Goal: Task Accomplishment & Management: Complete application form

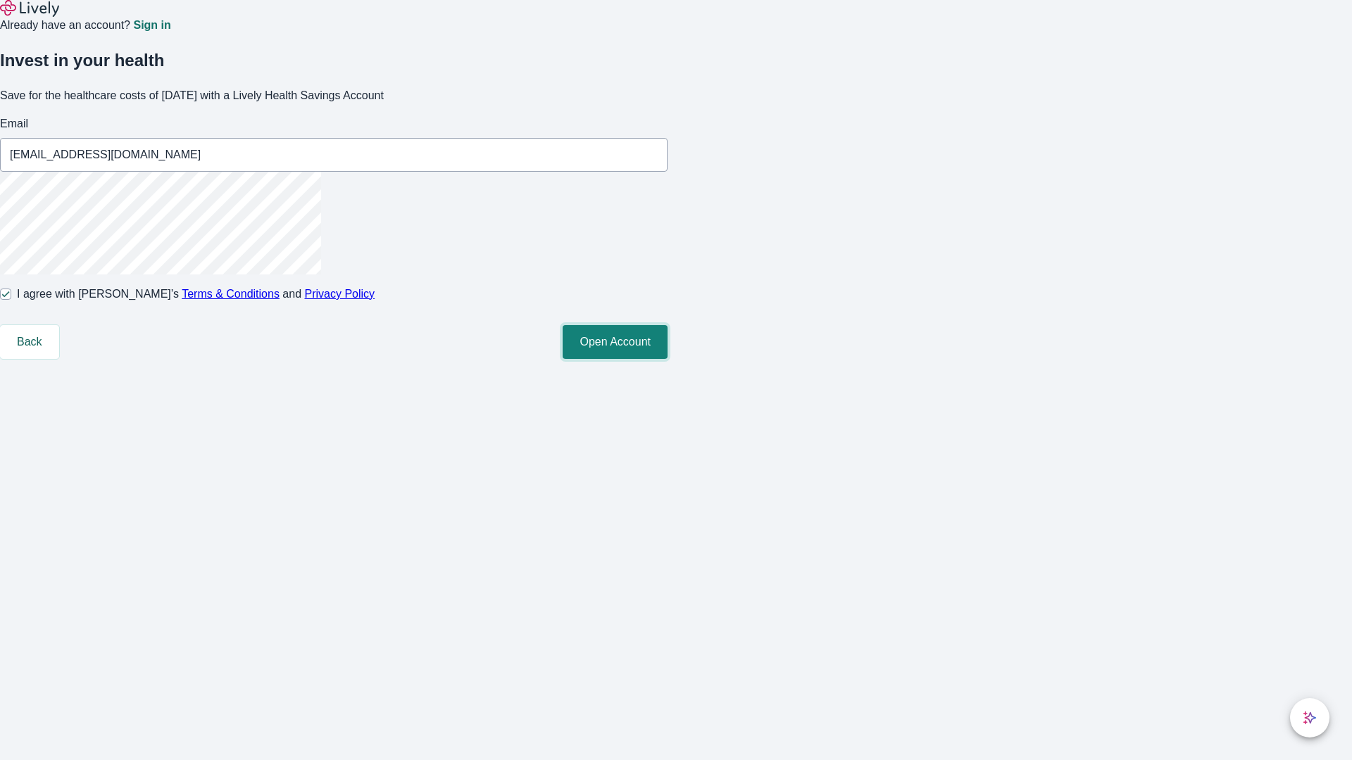
click at [667, 359] on button "Open Account" at bounding box center [614, 342] width 105 height 34
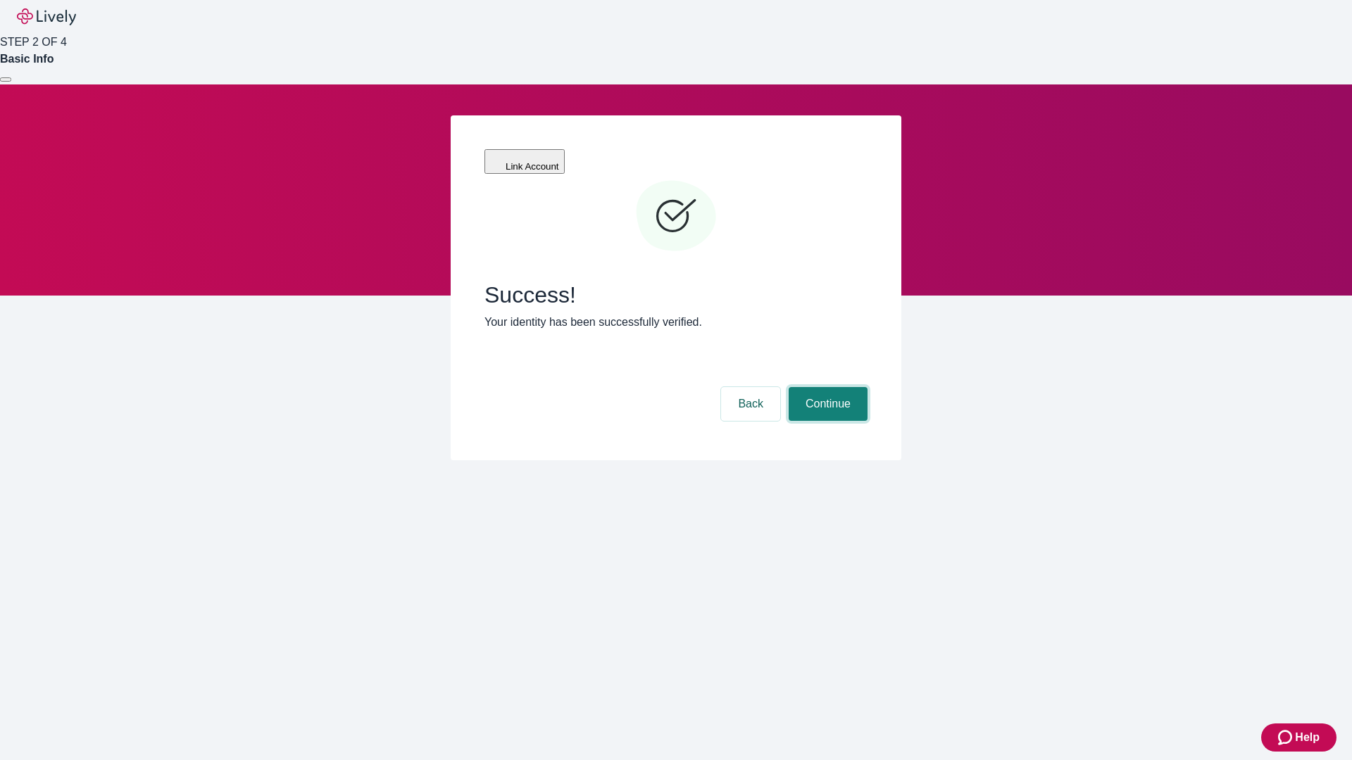
click at [826, 387] on button "Continue" at bounding box center [827, 404] width 79 height 34
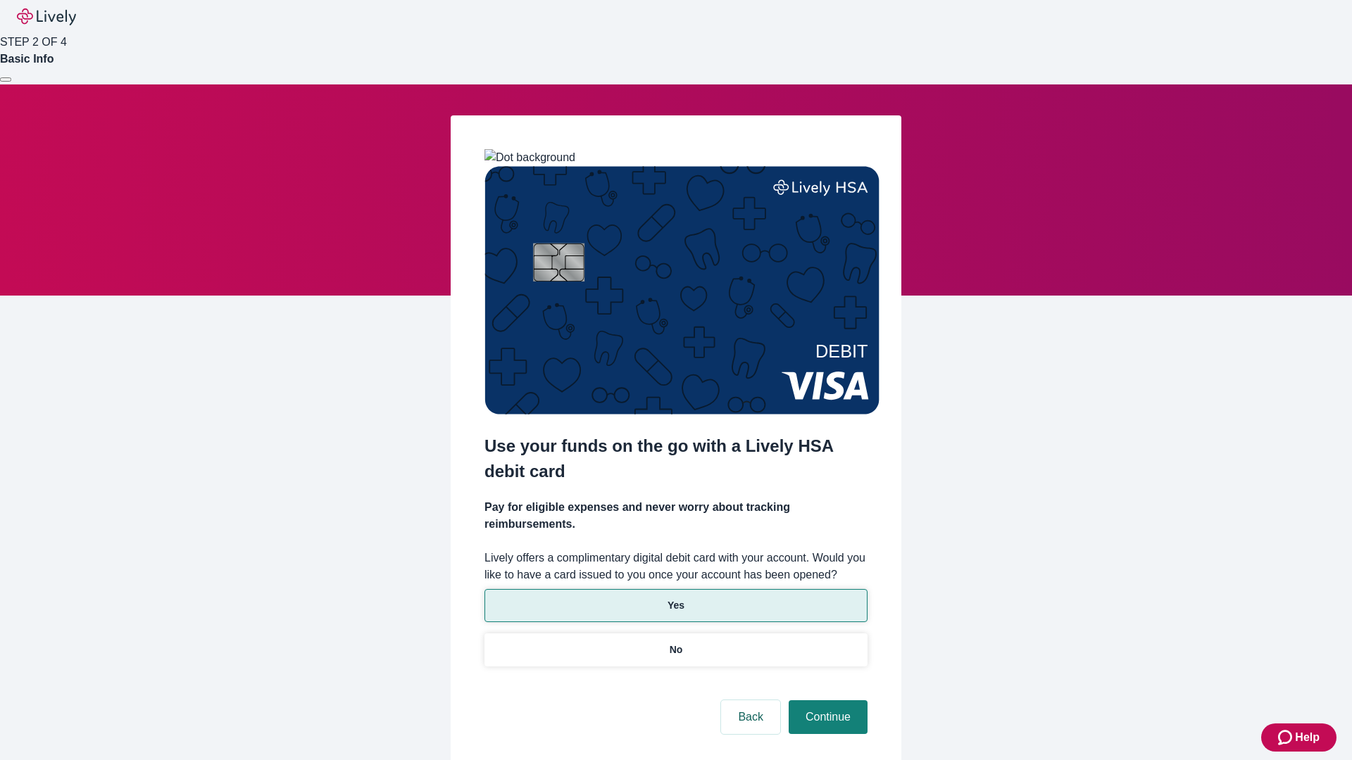
click at [675, 598] on p "Yes" at bounding box center [675, 605] width 17 height 15
click at [826, 700] on button "Continue" at bounding box center [827, 717] width 79 height 34
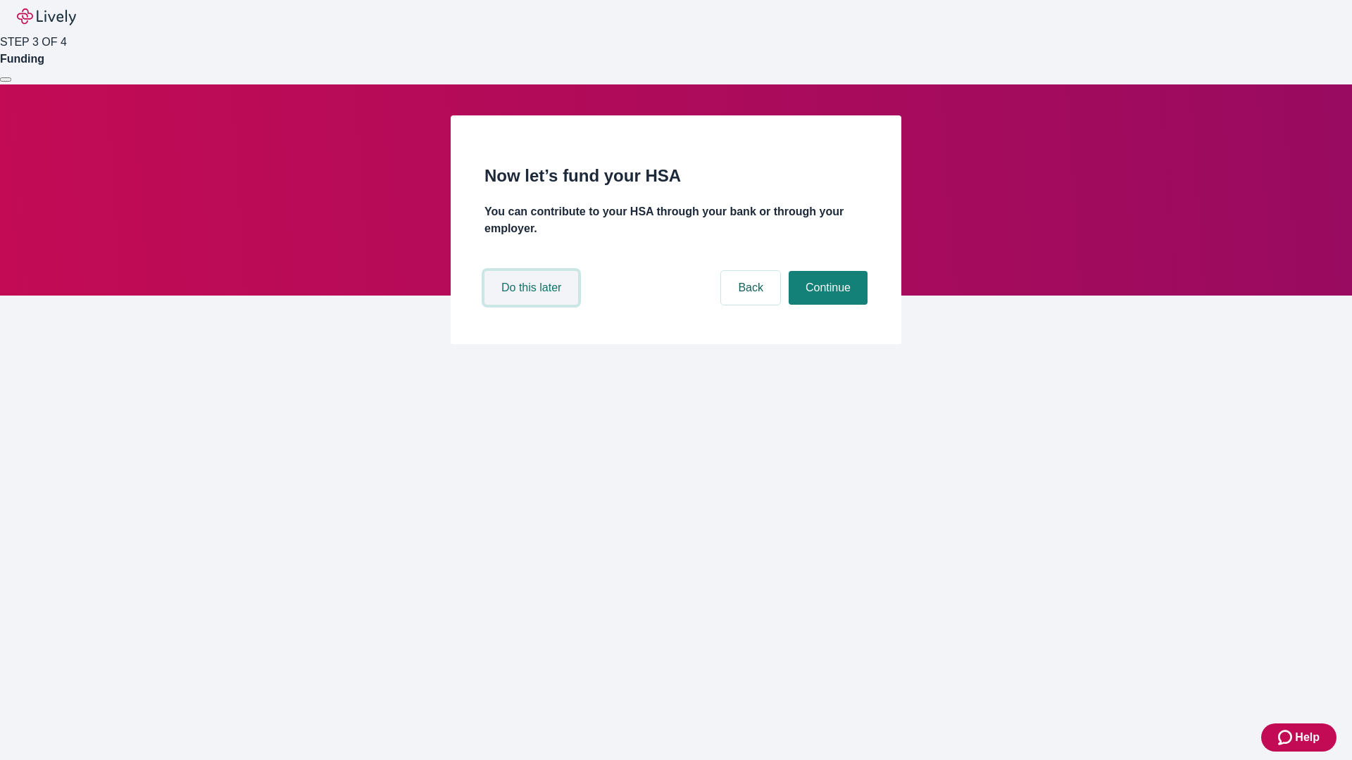
click at [533, 305] on button "Do this later" at bounding box center [531, 288] width 94 height 34
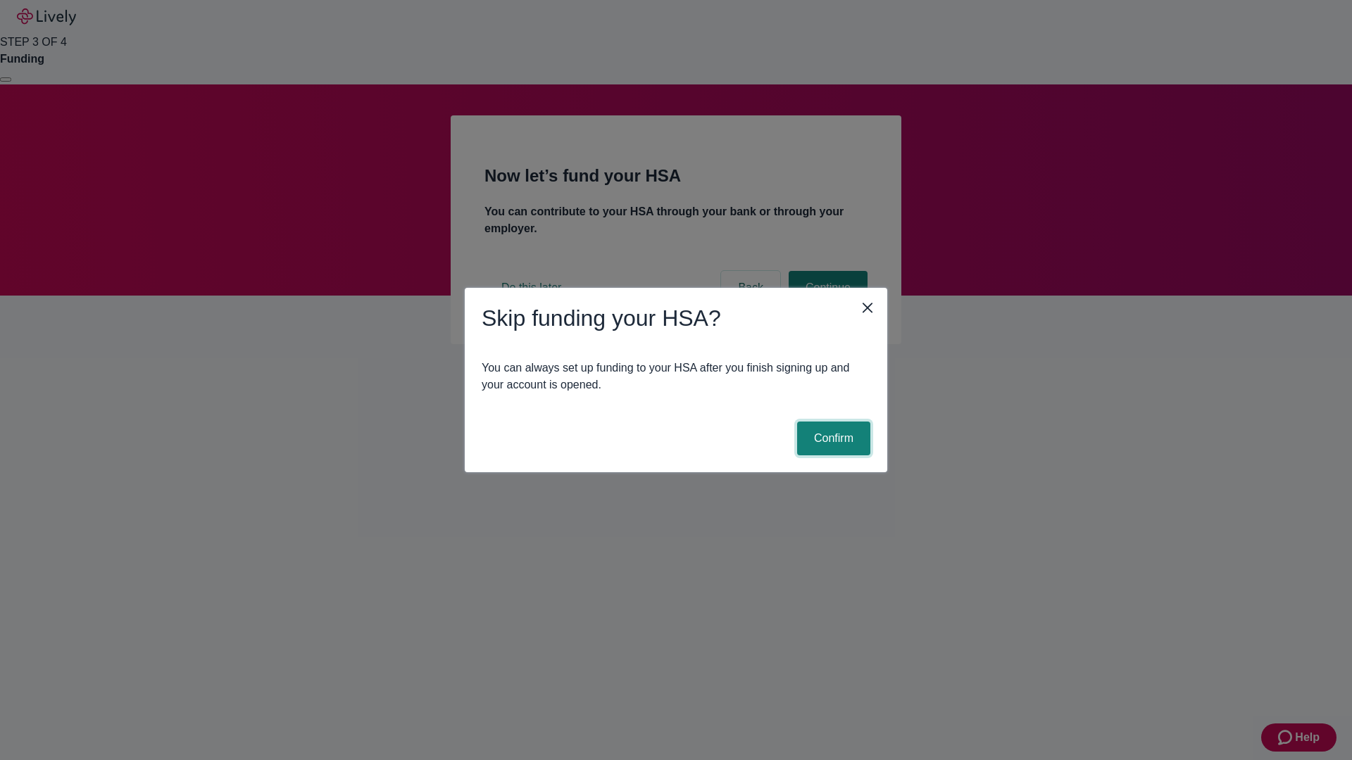
click at [831, 439] on button "Confirm" at bounding box center [833, 439] width 73 height 34
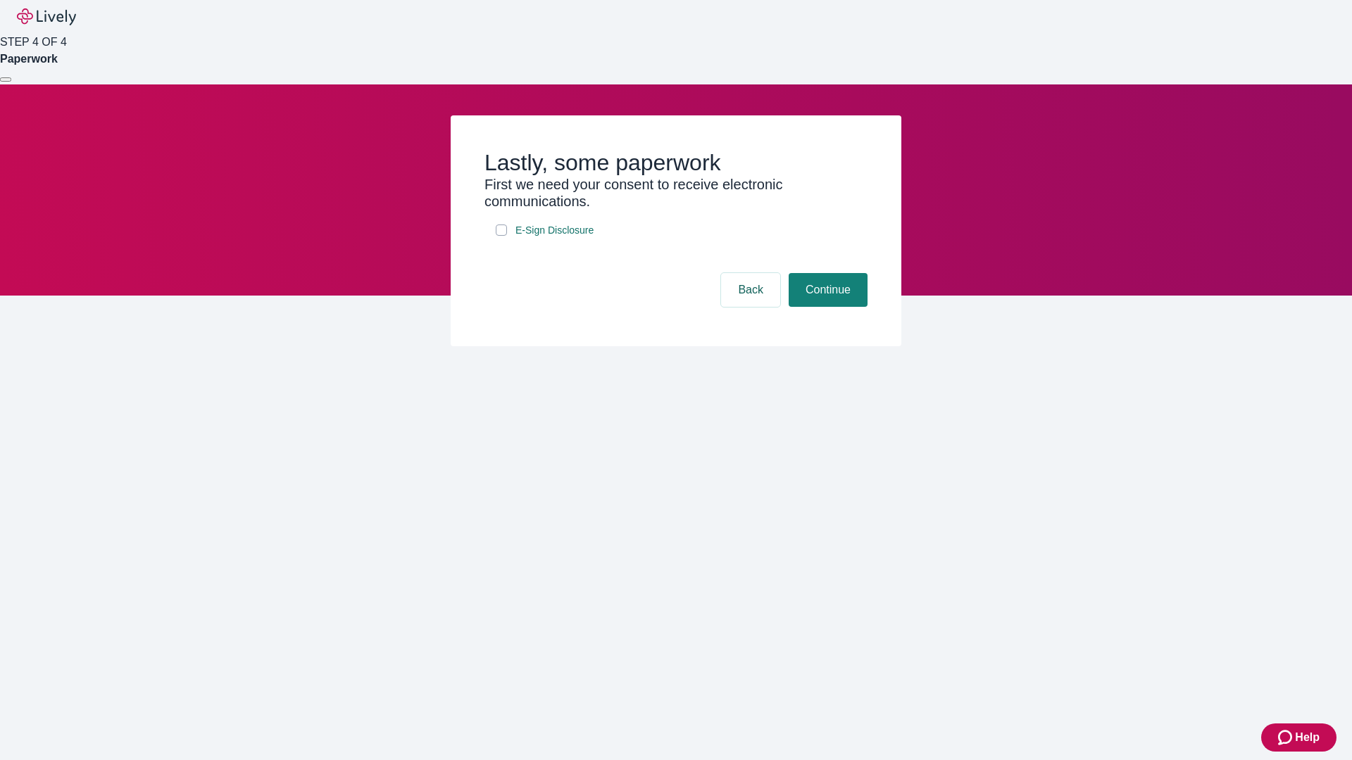
click at [501, 236] on input "E-Sign Disclosure" at bounding box center [501, 230] width 11 height 11
checkbox input "true"
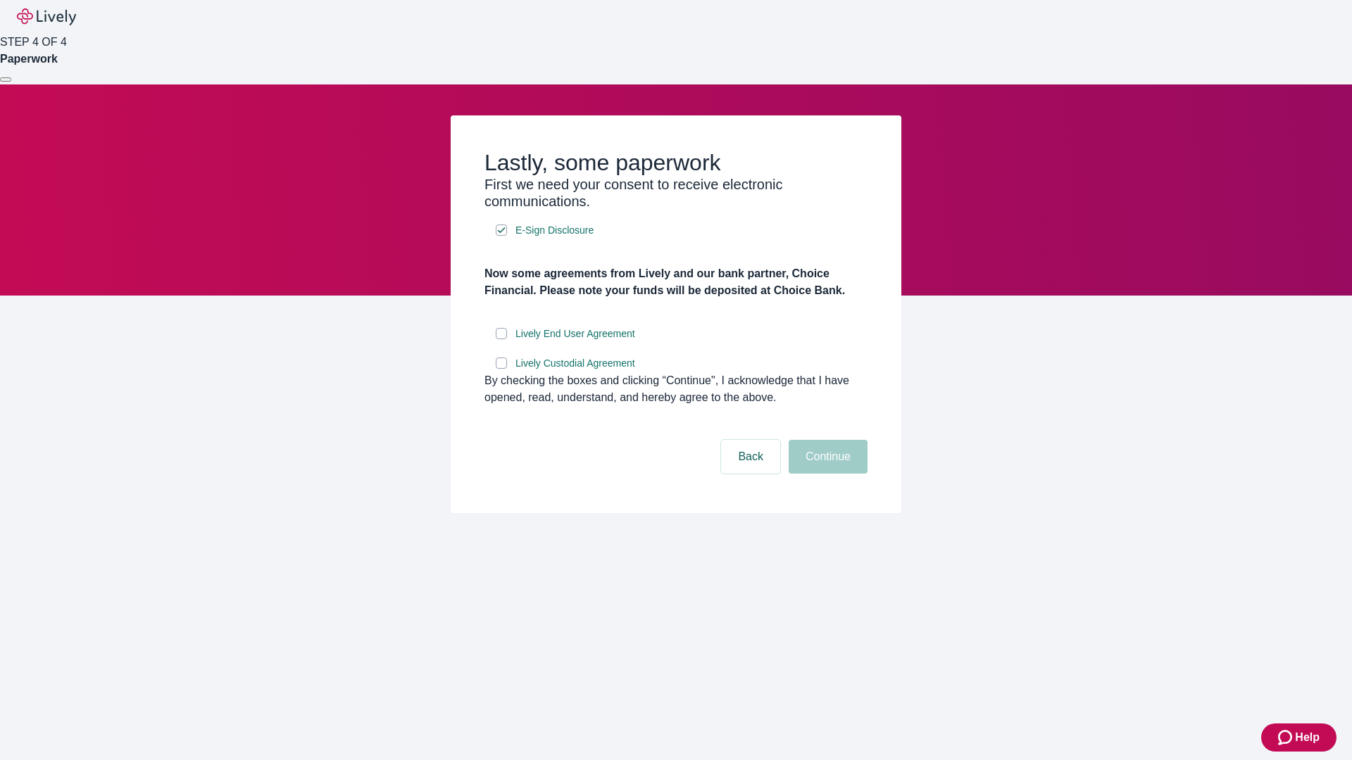
click at [501, 339] on input "Lively End User Agreement" at bounding box center [501, 333] width 11 height 11
checkbox input "true"
click at [501, 369] on input "Lively Custodial Agreement" at bounding box center [501, 363] width 11 height 11
checkbox input "true"
click at [826, 474] on button "Continue" at bounding box center [827, 457] width 79 height 34
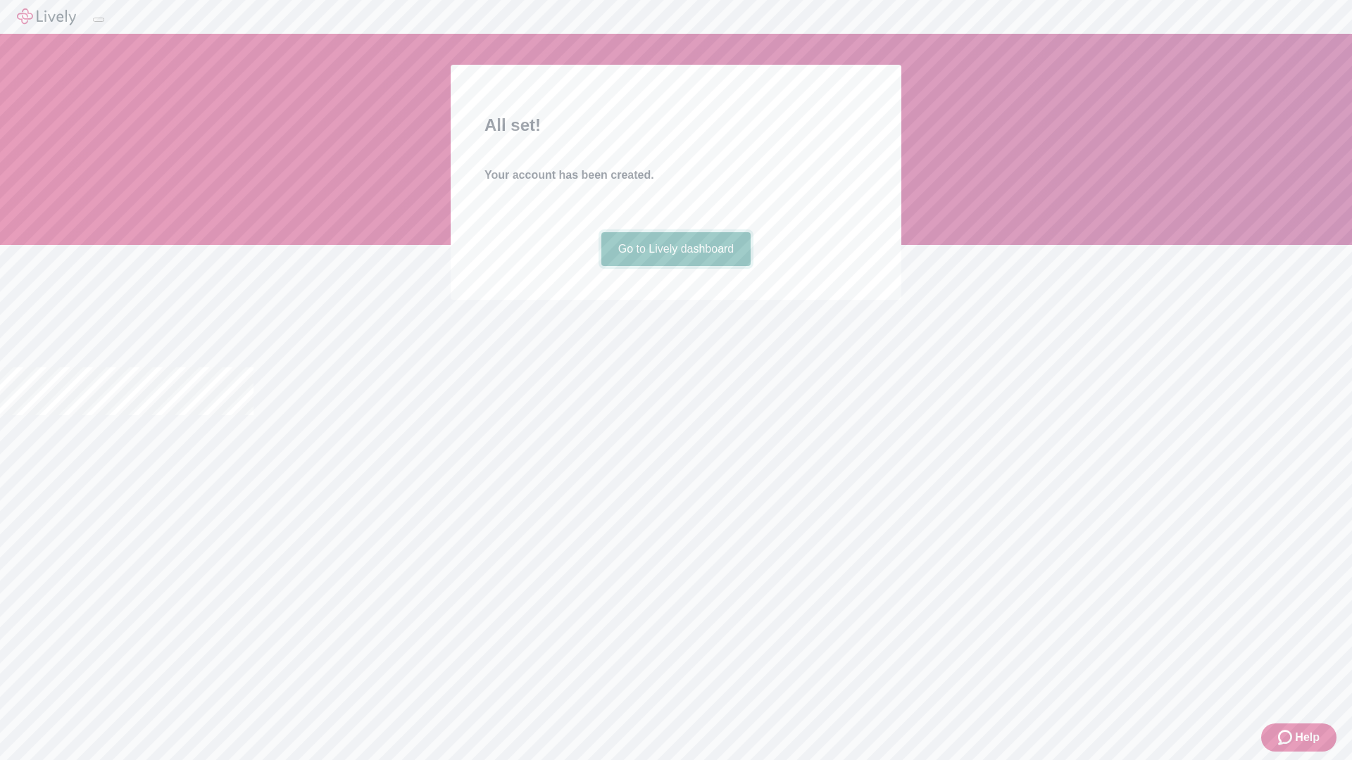
click at [675, 266] on link "Go to Lively dashboard" at bounding box center [676, 249] width 150 height 34
